Goal: Find specific page/section: Find specific page/section

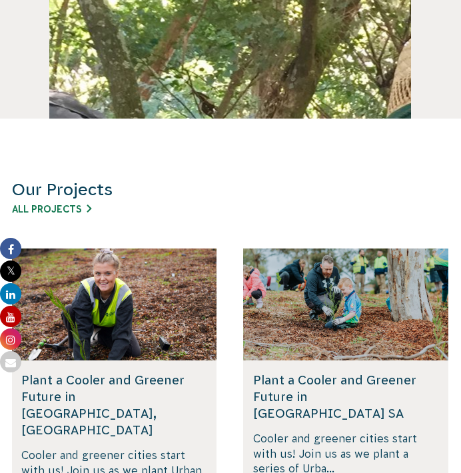
scroll to position [558, 0]
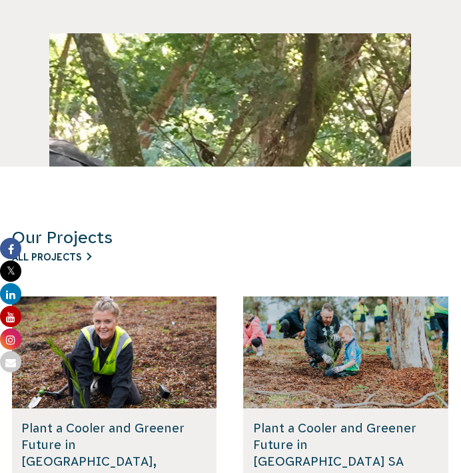
click at [74, 255] on link "All Projects" at bounding box center [51, 257] width 79 height 11
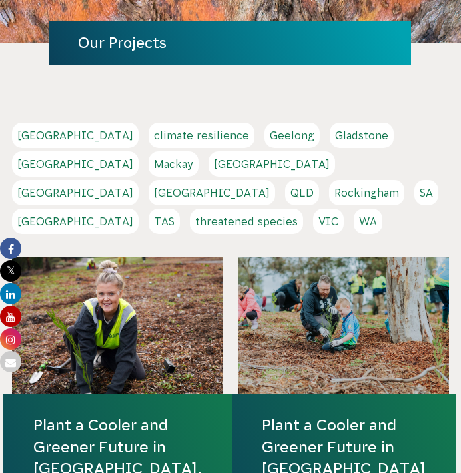
click at [139, 209] on link "[GEOGRAPHIC_DATA]" at bounding box center [75, 221] width 127 height 25
